Goal: Find specific page/section: Find specific page/section

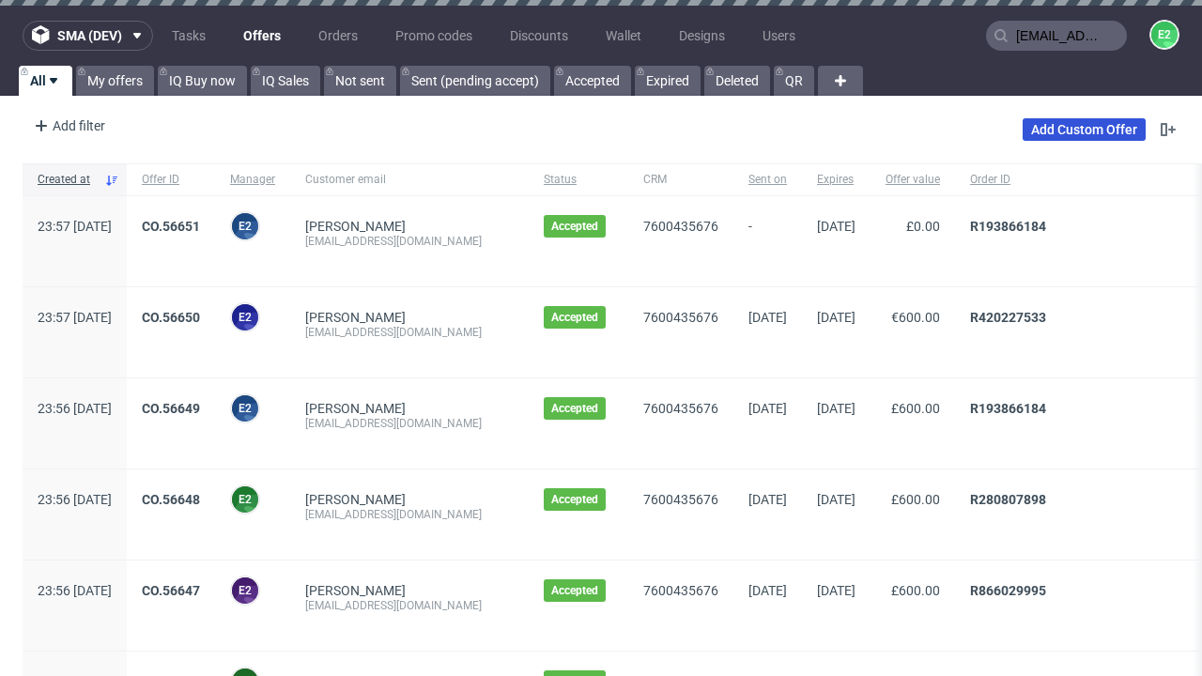
type input "[EMAIL_ADDRESS][DOMAIN_NAME]"
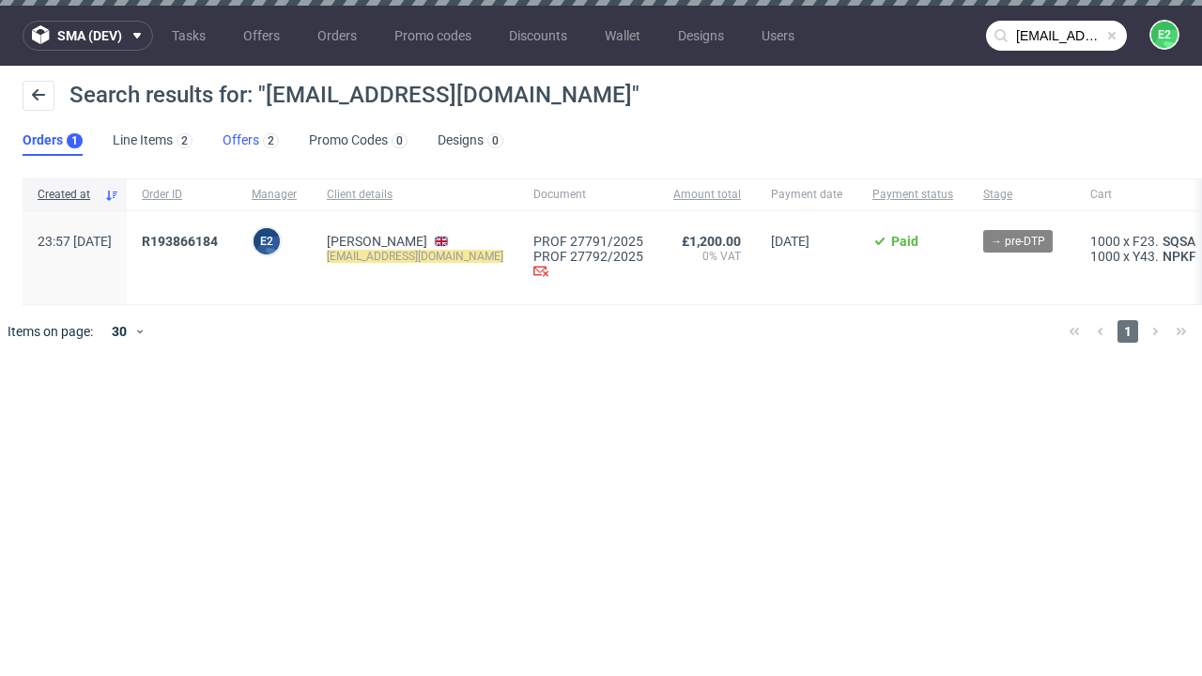
click at [251, 141] on link "Offers 2" at bounding box center [251, 141] width 56 height 30
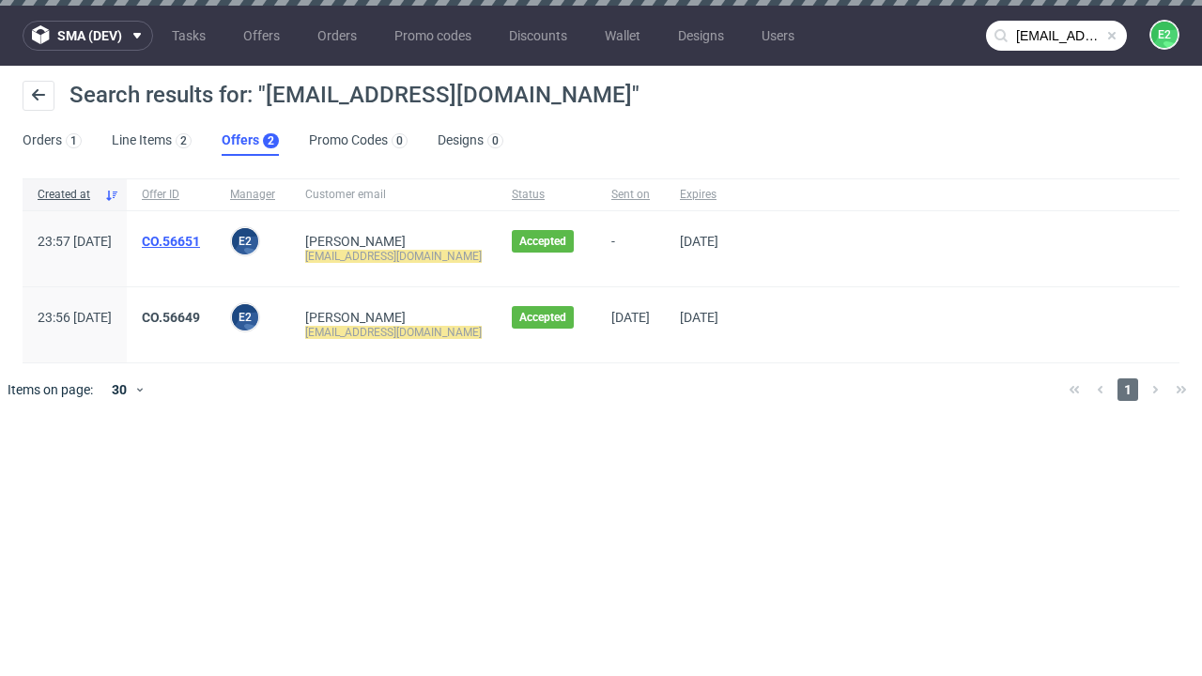
click at [200, 241] on link "CO.56651" at bounding box center [171, 241] width 58 height 15
